Goal: Task Accomplishment & Management: Complete application form

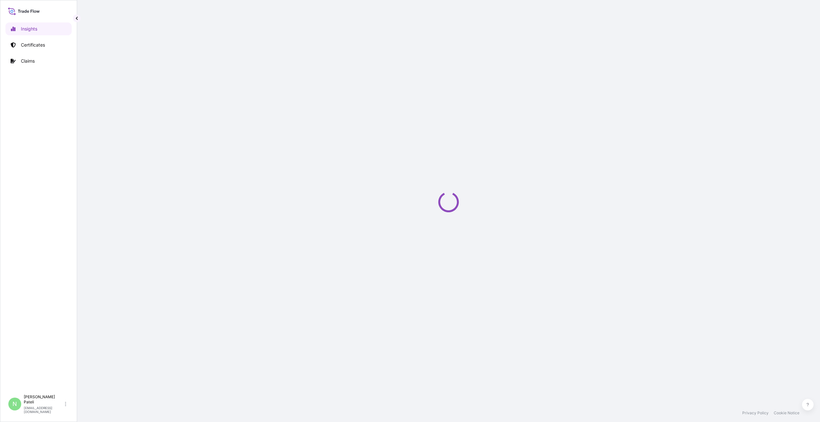
select select "2025"
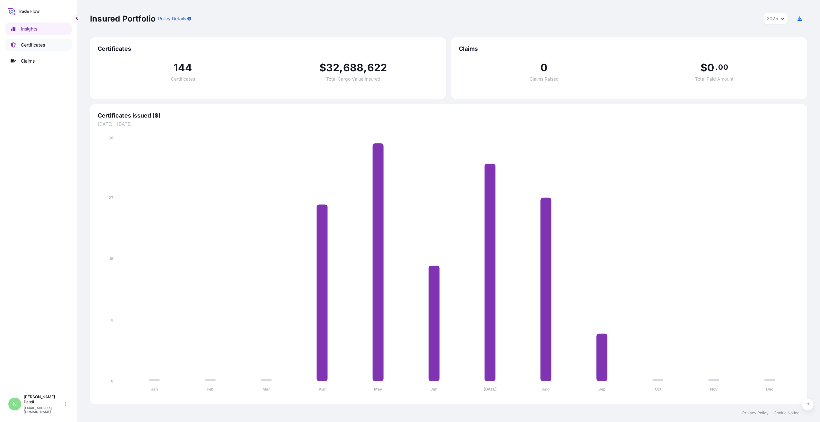
click at [32, 44] on p "Certificates" at bounding box center [33, 45] width 24 height 6
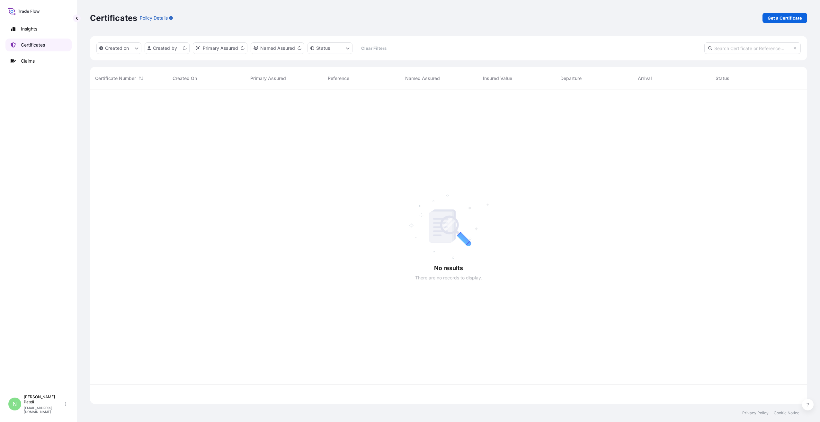
scroll to position [313, 713]
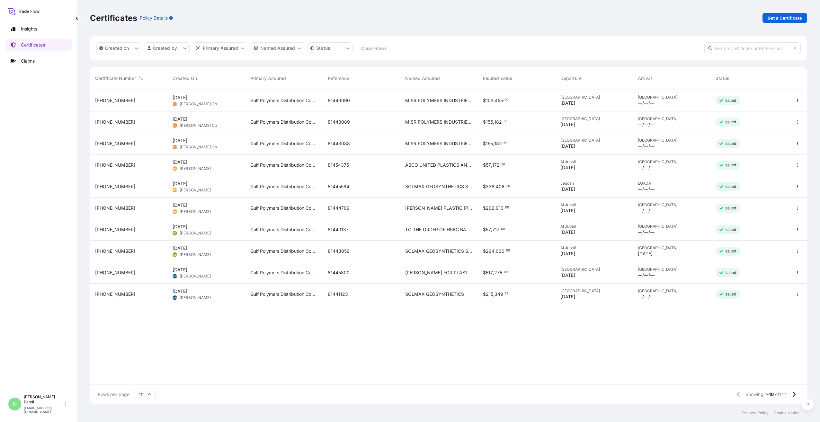
click at [416, 98] on span "MISR POLYMERS INDUSTRIES S.A.E." at bounding box center [438, 100] width 67 height 6
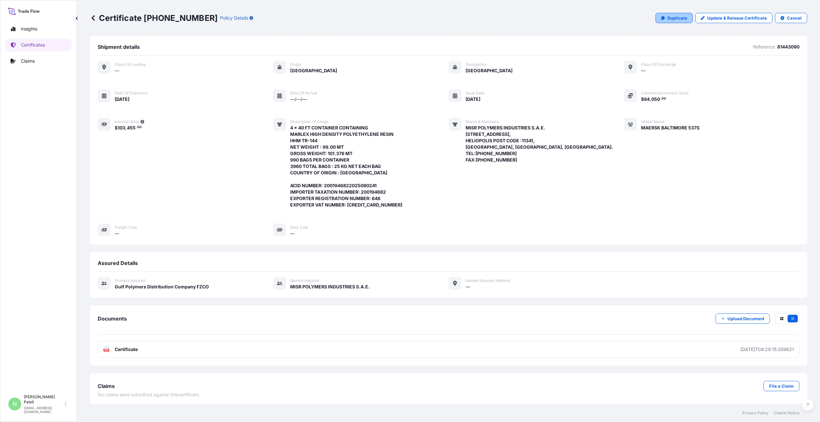
click at [670, 18] on p "Duplicate" at bounding box center [678, 18] width 20 height 6
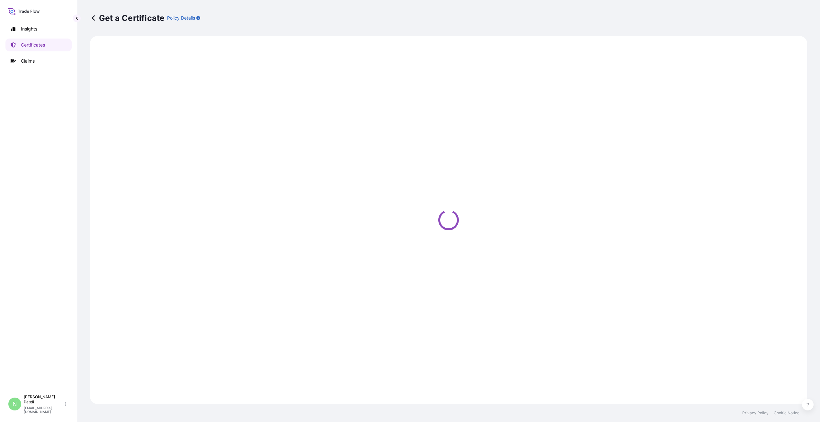
select select "Sea"
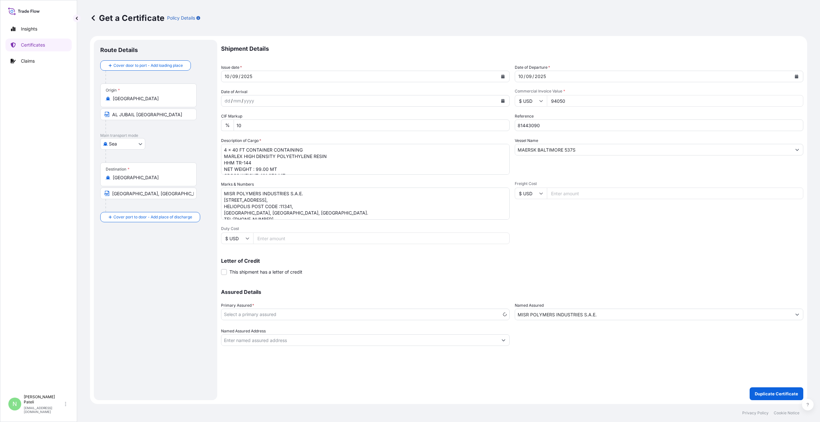
select select "31643"
click at [504, 77] on icon "Calendar" at bounding box center [503, 77] width 4 height 4
click at [245, 143] on div "16" at bounding box center [245, 143] width 12 height 12
click at [798, 75] on icon "Calendar" at bounding box center [797, 77] width 4 height 4
click at [551, 130] on div "10" at bounding box center [551, 131] width 12 height 12
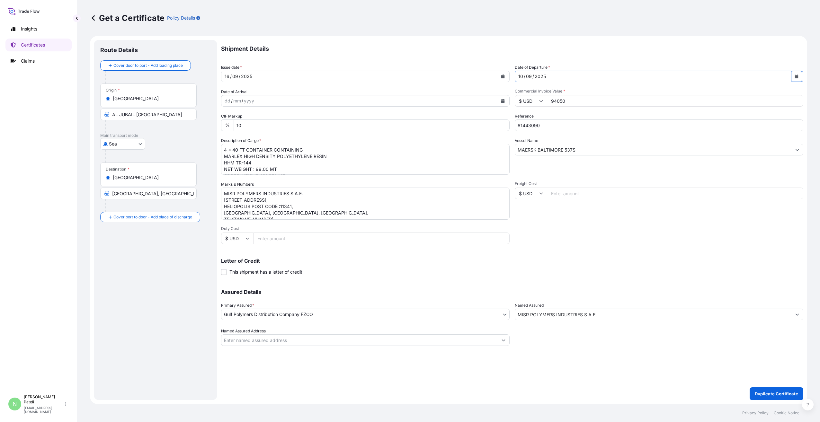
click at [574, 100] on input "94050" at bounding box center [675, 101] width 257 height 12
paste input "188100"
click at [554, 101] on input "9188100" at bounding box center [675, 101] width 257 height 12
type input "188100"
click at [546, 125] on input "81443090" at bounding box center [659, 126] width 289 height 12
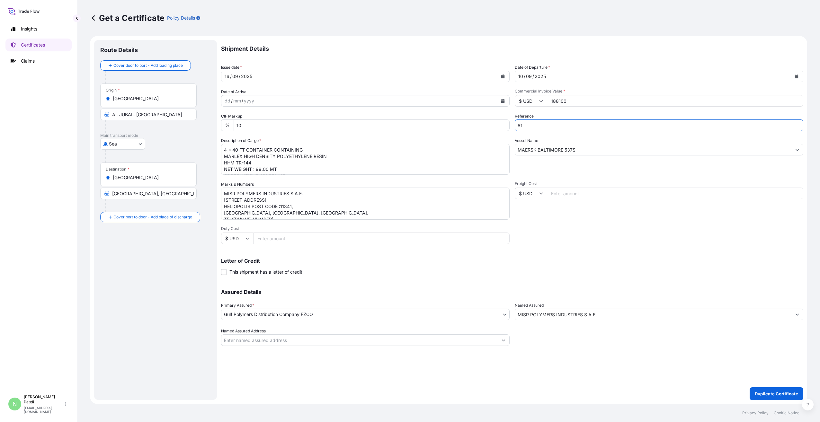
type input "8"
paste input "81449761"
type input "81449761"
click at [245, 156] on textarea "4 x 40 FT CONTAINER CONTAINING MARLEX HIGH DENSITY POLYETHYLENE RESIN HHM TR-14…" at bounding box center [365, 159] width 289 height 31
click at [241, 159] on textarea "4 x 40 FT CONTAINER CONTAINING MARLEX HIGH DENSITY POLYETHYLENE RESIN HHM TR-14…" at bounding box center [365, 159] width 289 height 31
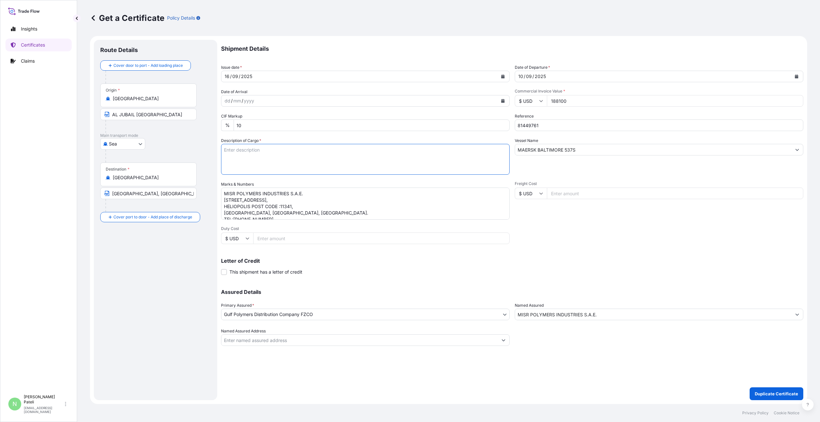
paste textarea "MARLEX POLYPROPYLENE RESIN HGX-030 SP"
paste textarea "8 x 40 FT CONTAINER CONTAINING"
paste textarea "NET WEIGHT : 198.000MT GROSS WEIGHT: 202.752 MT 990 BAGS PER CONTAINER 7920 TOT…"
type textarea "MARLEX POLYPROPYLENE RESIN HGX-030 SP 8 x 40 FT CONTAINER CONTAINING NET WEIGHT…"
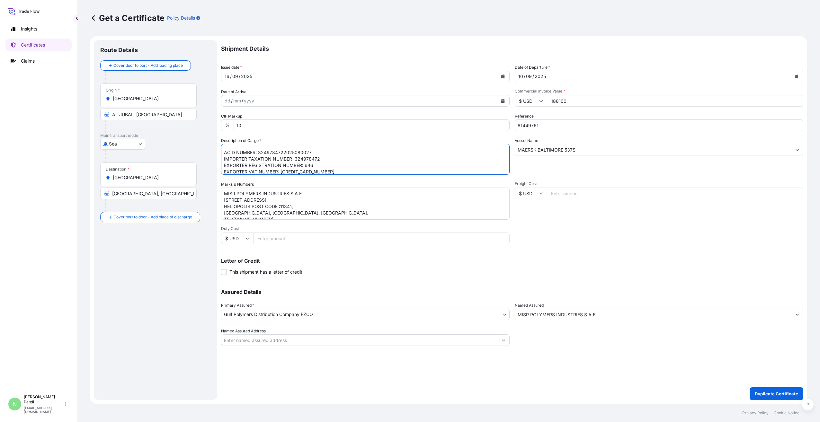
click at [605, 315] on input "MISR POLYMERS INDUSTRIES S.A.E." at bounding box center [653, 315] width 276 height 12
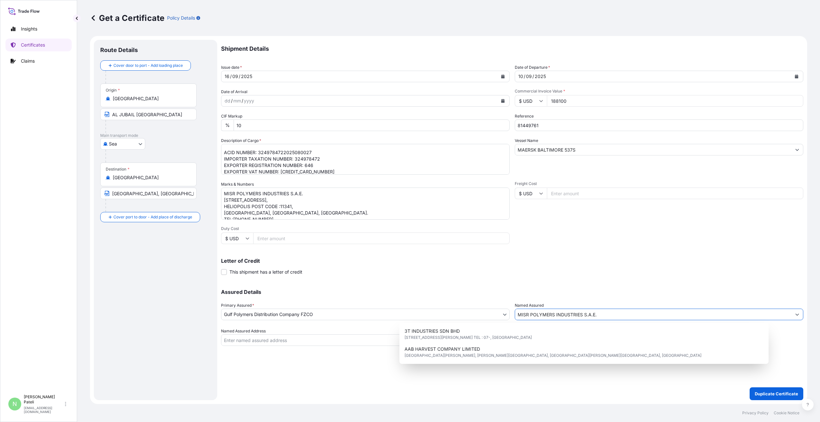
drag, startPoint x: 603, startPoint y: 315, endPoint x: 513, endPoint y: 314, distance: 90.3
click at [513, 314] on div "Assured Details Primary Assured * Gulf Polymers Distribution Company FZCO Saudi…" at bounding box center [512, 314] width 583 height 64
paste input "UNITED COMPANY FOR PLASTIC BAGS"
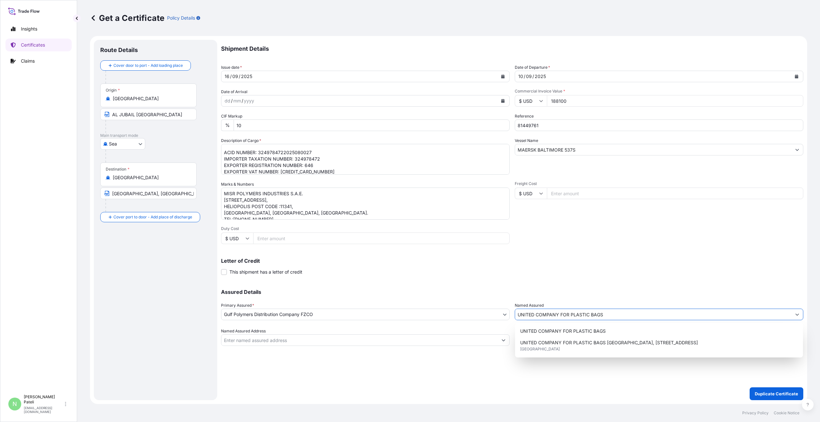
type input "UNITED COMPANY FOR PLASTIC BAGS"
click at [250, 206] on textarea "MISR POLYMERS INDUSTRIES S.A.E. 21 ANDALUS ST., P O BOX : 251, HELIOPOLIS POST …" at bounding box center [365, 204] width 289 height 32
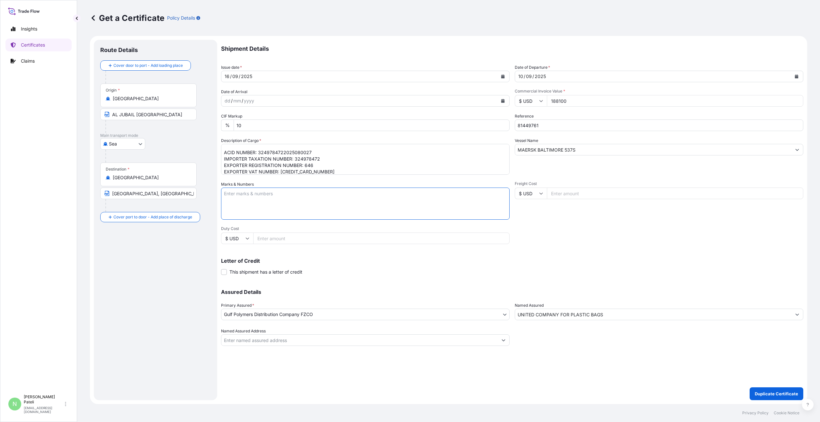
paste textarea "UNITED COMPANY FOR PLASTIC BAGS El Obour Industrial City St, 71 BLOCK 13040, AL…"
type textarea "UNITED COMPANY FOR PLASTIC BAGS El Obour Industrial City St, 71 BLOCK 13040, AL…"
click at [781, 391] on p "Duplicate Certificate" at bounding box center [776, 394] width 43 height 6
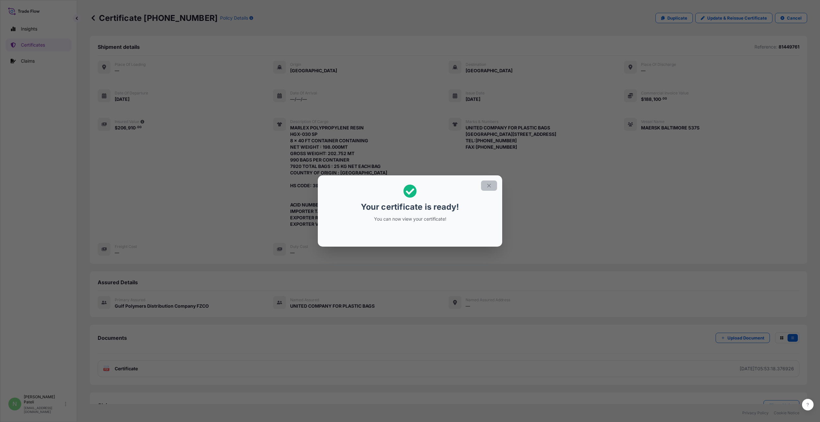
click at [489, 187] on icon "button" at bounding box center [489, 186] width 6 height 6
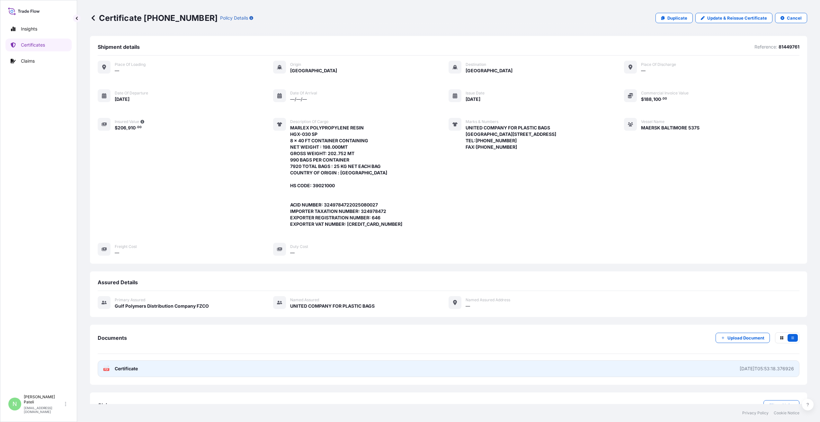
click at [129, 369] on span "Certificate" at bounding box center [126, 369] width 23 height 6
